Goal: Task Accomplishment & Management: Complete application form

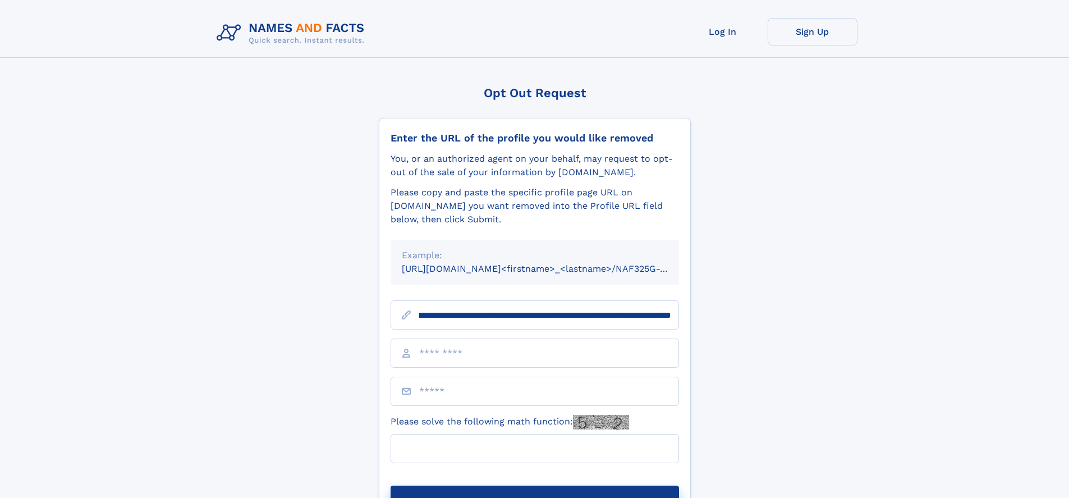
scroll to position [0, 124]
type input "**********"
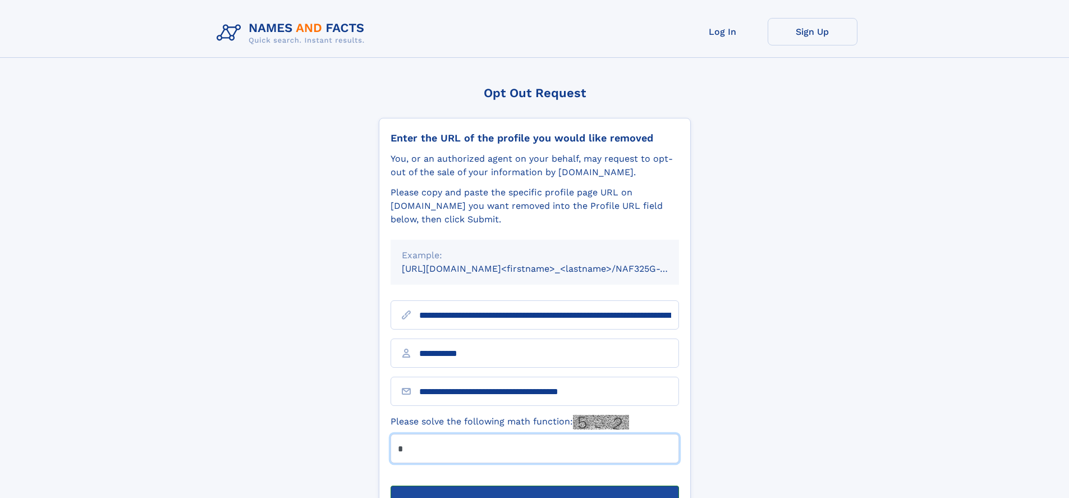
type input "*"
click at [534, 485] on button "Submit Opt Out Request" at bounding box center [534, 503] width 288 height 36
